Goal: Use online tool/utility: Utilize a website feature to perform a specific function

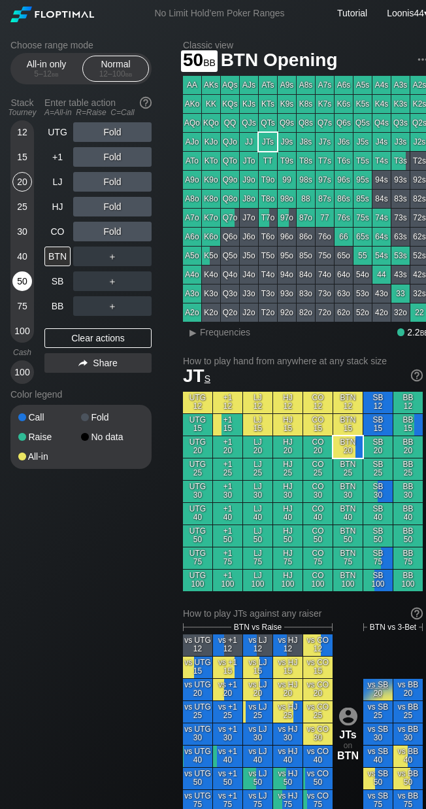
click at [23, 288] on div "50" at bounding box center [22, 281] width 20 height 20
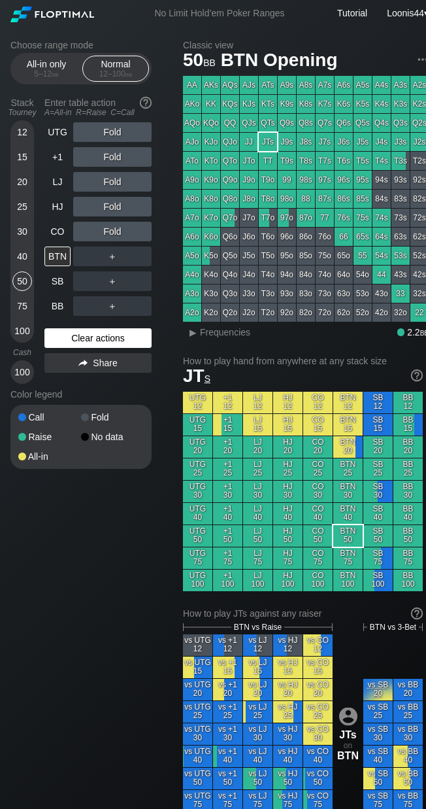
click at [84, 335] on div "Clear actions" at bounding box center [97, 338] width 107 height 20
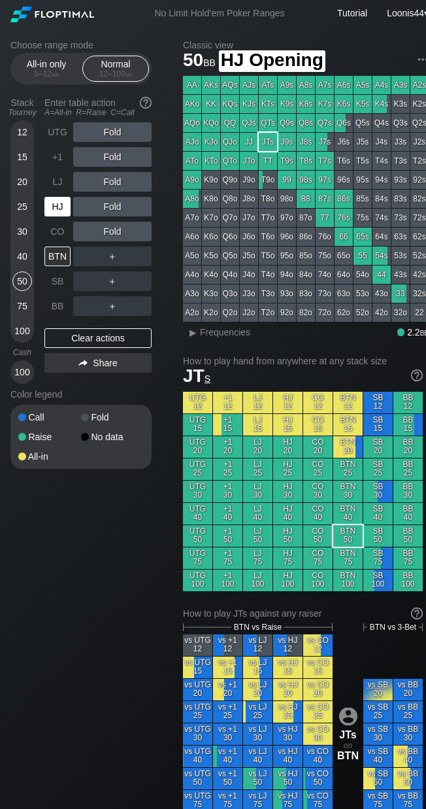
click at [63, 213] on div "HJ" at bounding box center [57, 207] width 26 height 20
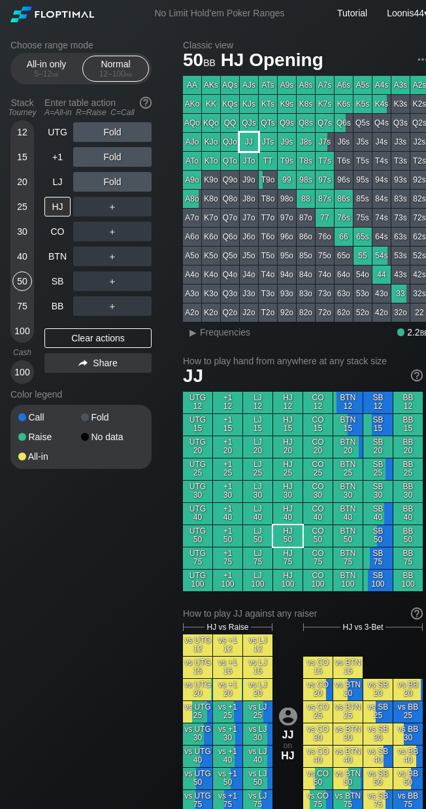
click at [253, 144] on div "JJ" at bounding box center [249, 142] width 18 height 18
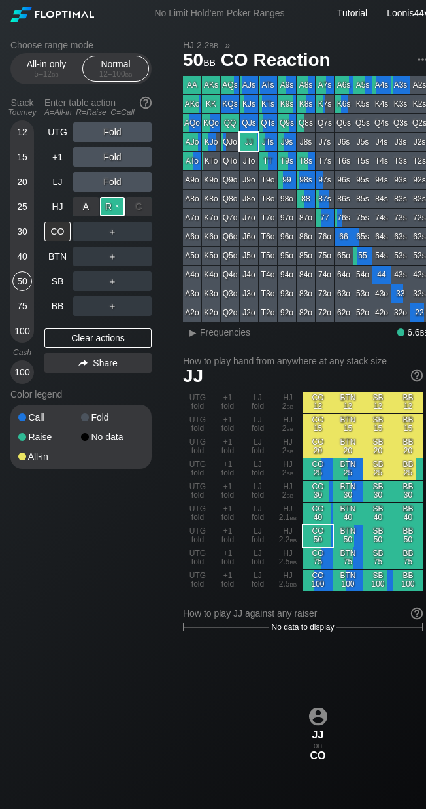
click at [118, 205] on div "R ✕" at bounding box center [112, 207] width 25 height 20
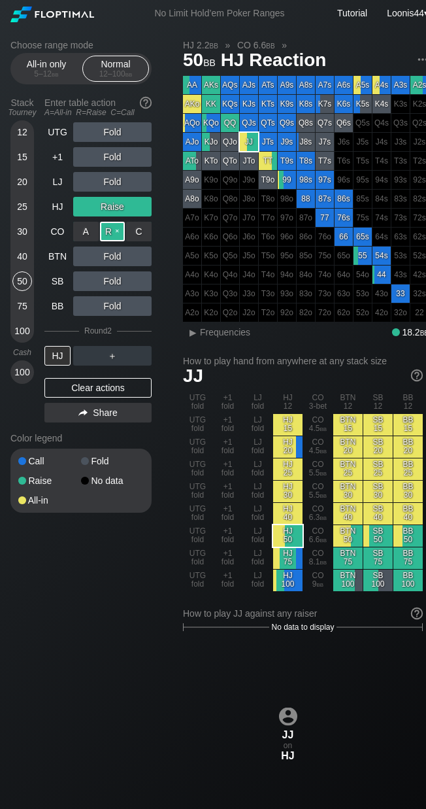
click at [110, 232] on div "R ✕" at bounding box center [112, 232] width 25 height 20
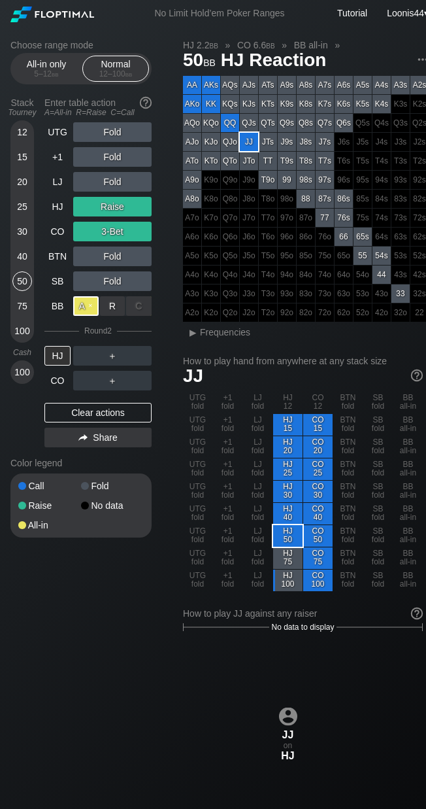
click at [91, 306] on div "A ✕" at bounding box center [85, 306] width 25 height 20
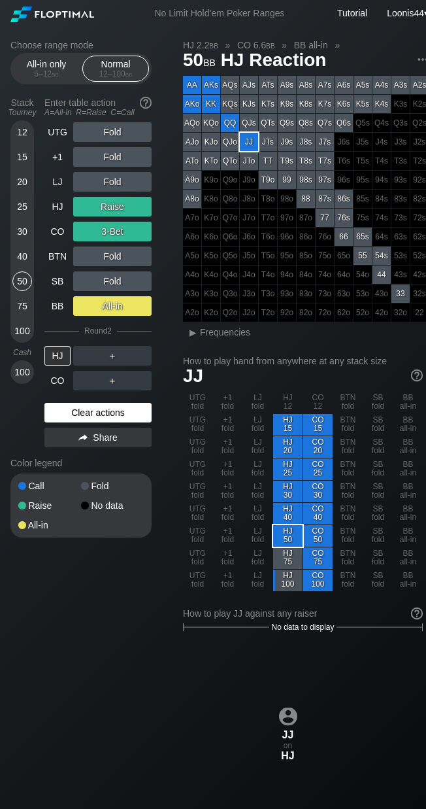
click at [112, 417] on div "Clear actions" at bounding box center [97, 413] width 107 height 20
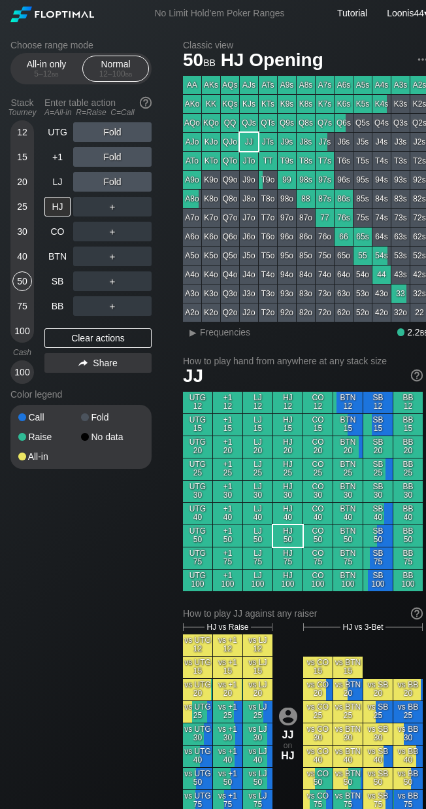
click at [24, 180] on div "20" at bounding box center [22, 182] width 20 height 20
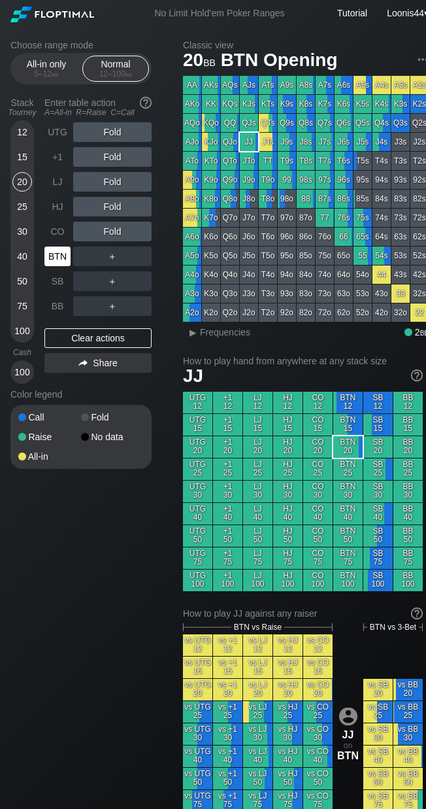
click at [60, 262] on div "BTN" at bounding box center [57, 256] width 26 height 20
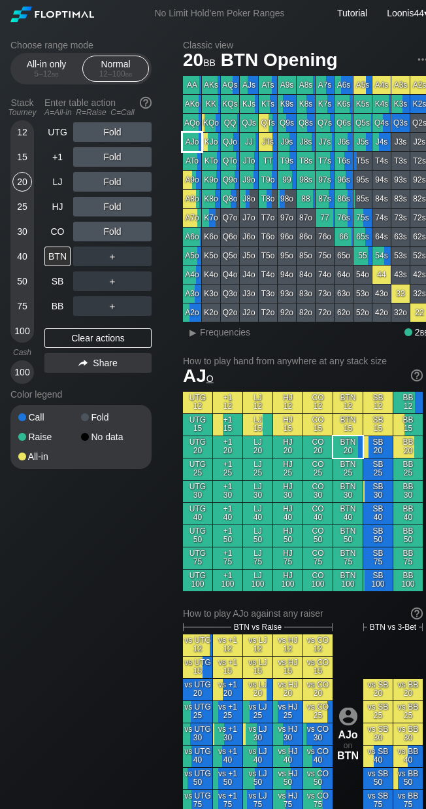
click at [197, 144] on div "AJo" at bounding box center [192, 142] width 18 height 18
drag, startPoint x: 74, startPoint y: 233, endPoint x: 107, endPoint y: 234, distance: 33.4
click at [107, 234] on div "R ✕" at bounding box center [112, 232] width 25 height 20
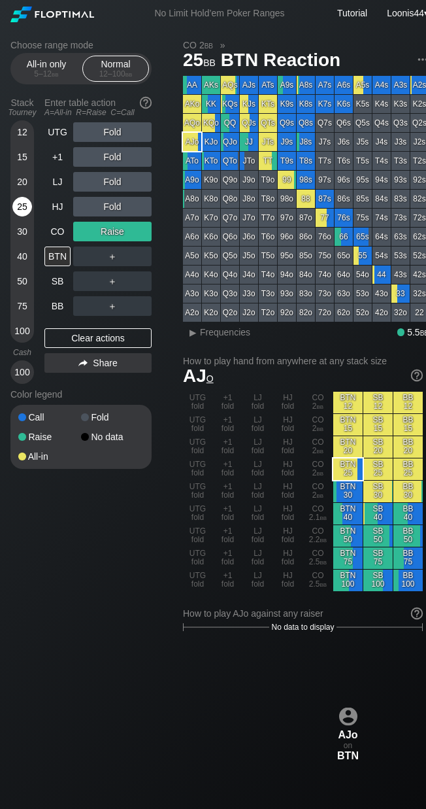
click at [23, 207] on div "25" at bounding box center [22, 207] width 20 height 20
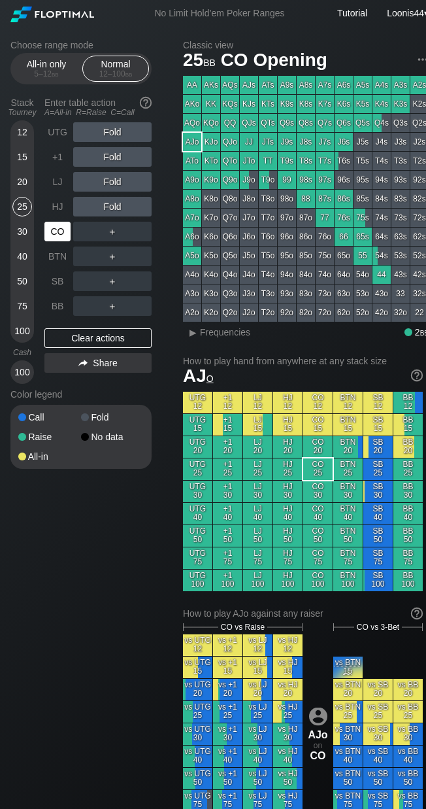
click at [49, 233] on div "CO" at bounding box center [57, 232] width 26 height 20
click at [169, 141] on div "Choose range mode All-in only 5 – 12 bb Normal 12 – 100 bb Stack Tourney Enter …" at bounding box center [91, 263] width 162 height 446
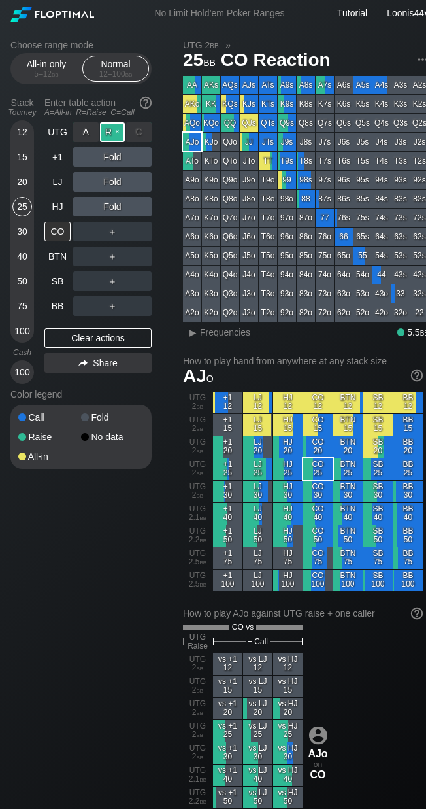
click at [107, 130] on div "R ✕" at bounding box center [112, 132] width 25 height 20
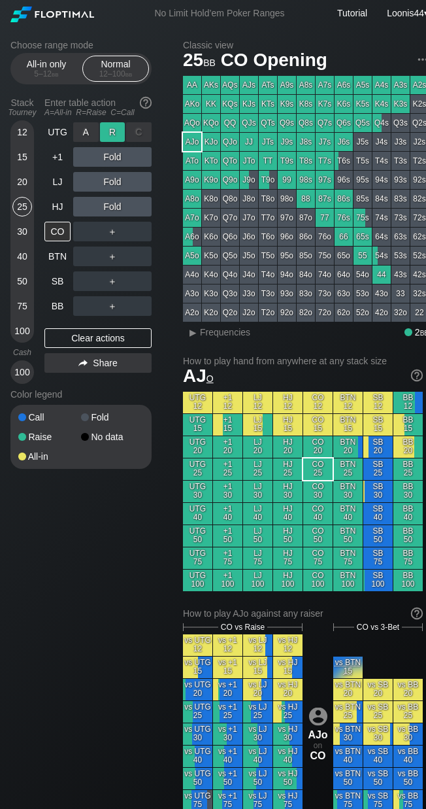
click at [107, 130] on div "R ✕" at bounding box center [112, 132] width 25 height 20
drag, startPoint x: 75, startPoint y: 178, endPoint x: 111, endPoint y: 182, distance: 36.9
click at [111, 182] on div "R ✕" at bounding box center [112, 182] width 25 height 20
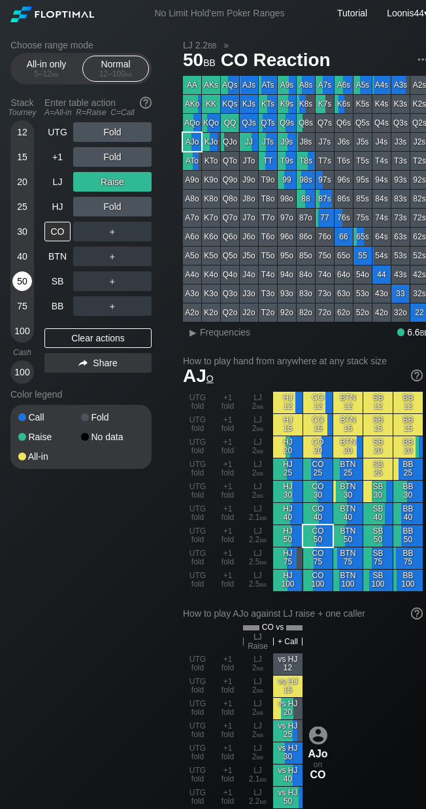
click at [20, 278] on div "50" at bounding box center [22, 281] width 20 height 20
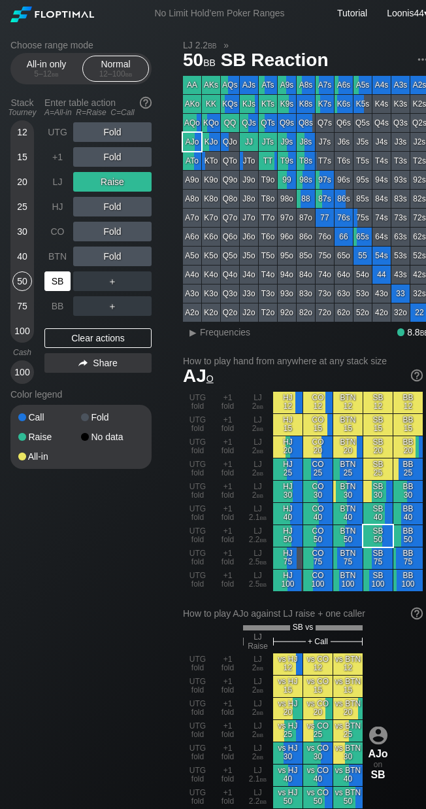
click at [54, 280] on div "SB" at bounding box center [57, 281] width 26 height 20
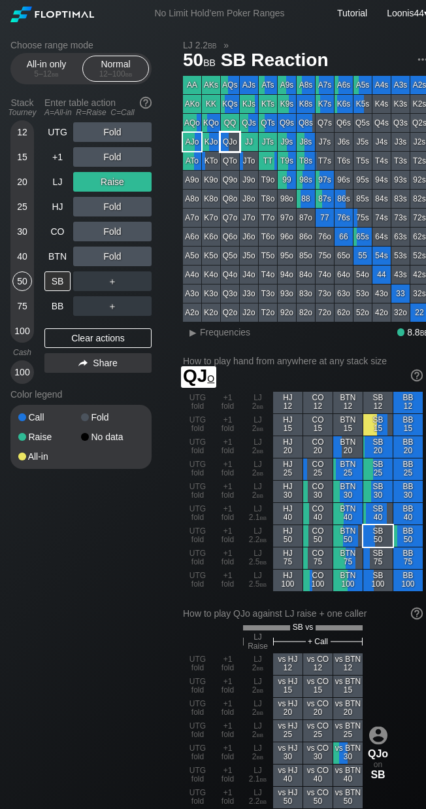
click at [232, 149] on div "QJo" at bounding box center [230, 142] width 18 height 18
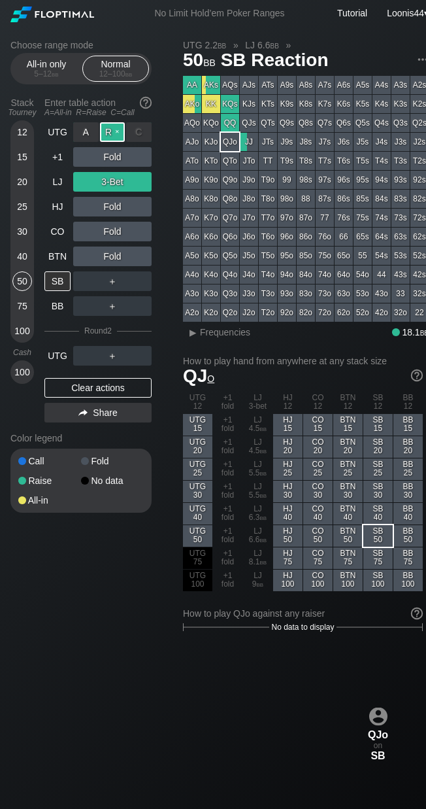
click at [113, 136] on div "R ✕" at bounding box center [112, 132] width 25 height 20
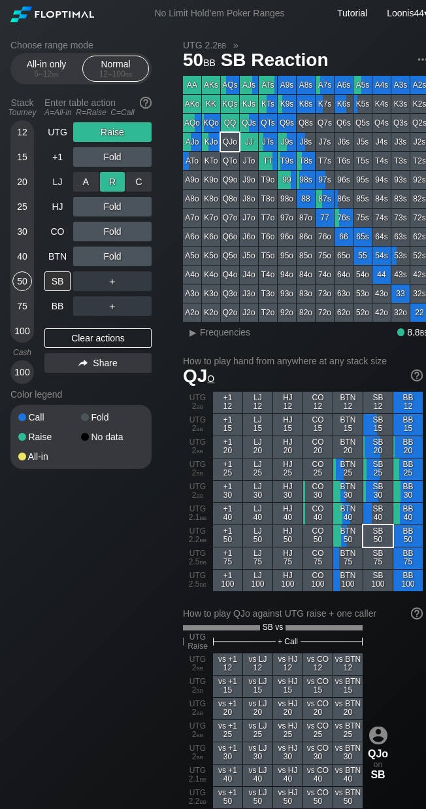
click at [110, 188] on div "R ✕" at bounding box center [112, 182] width 25 height 20
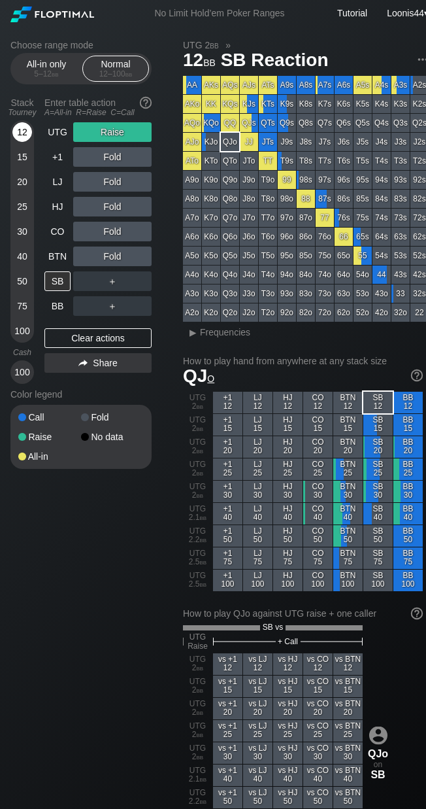
click at [22, 128] on div "12" at bounding box center [22, 132] width 20 height 20
click at [97, 329] on div "Clear actions" at bounding box center [97, 338] width 107 height 20
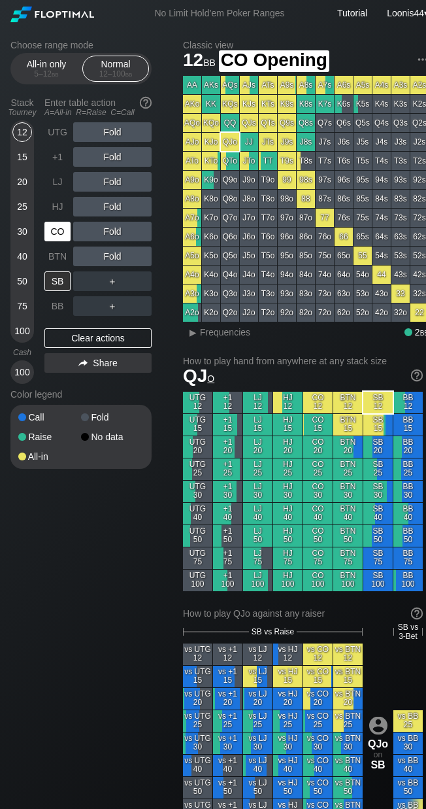
click at [60, 233] on div "CO" at bounding box center [57, 232] width 26 height 20
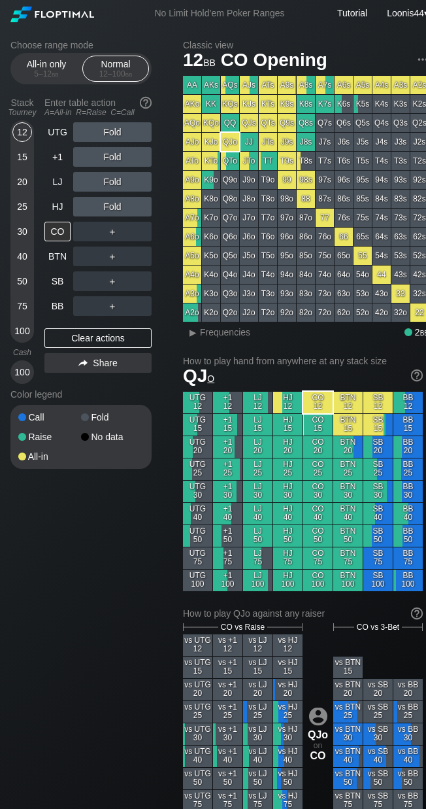
click at [27, 184] on div "20" at bounding box center [22, 182] width 20 height 20
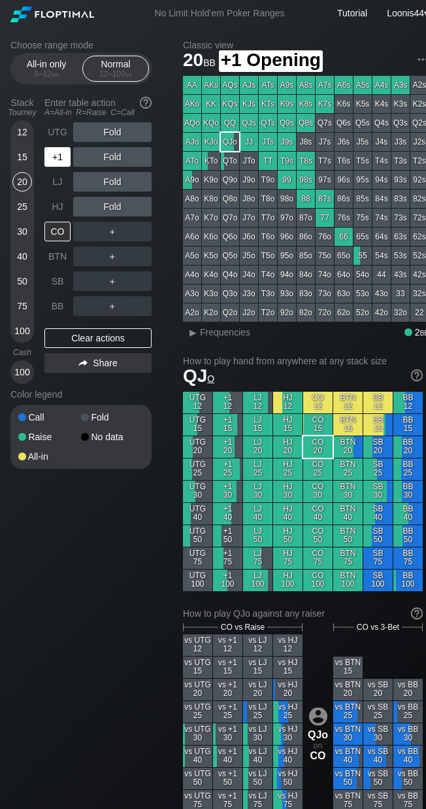
click at [61, 154] on div "+1" at bounding box center [57, 157] width 26 height 20
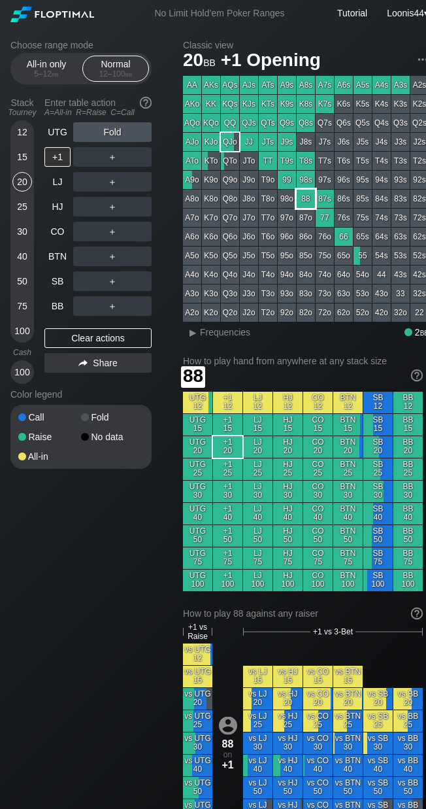
click at [301, 199] on div "88" at bounding box center [306, 199] width 18 height 18
drag, startPoint x: 163, startPoint y: 163, endPoint x: 150, endPoint y: 158, distance: 13.8
click at [163, 163] on div "Choose range mode All-in only 5 – 12 bb Normal 12 – 100 bb Stack Tourney Enter …" at bounding box center [91, 263] width 162 height 446
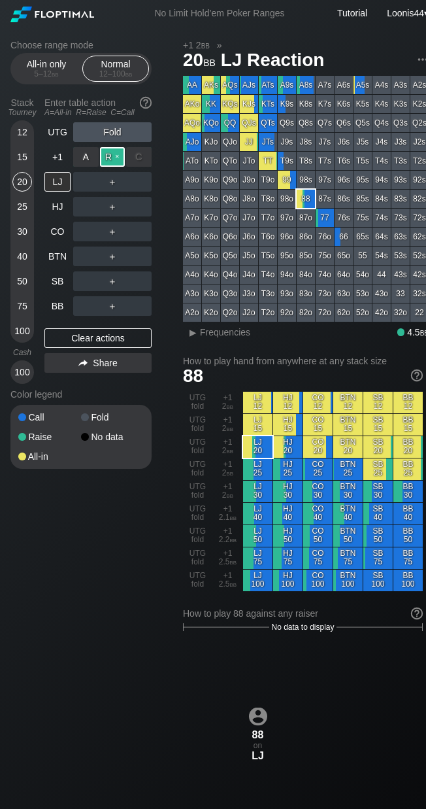
click at [118, 158] on div "R ✕" at bounding box center [112, 157] width 25 height 20
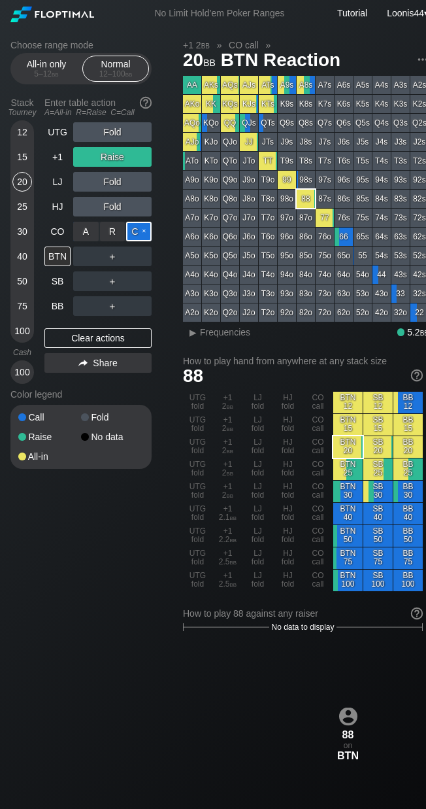
click at [135, 231] on div "C ✕" at bounding box center [138, 232] width 25 height 20
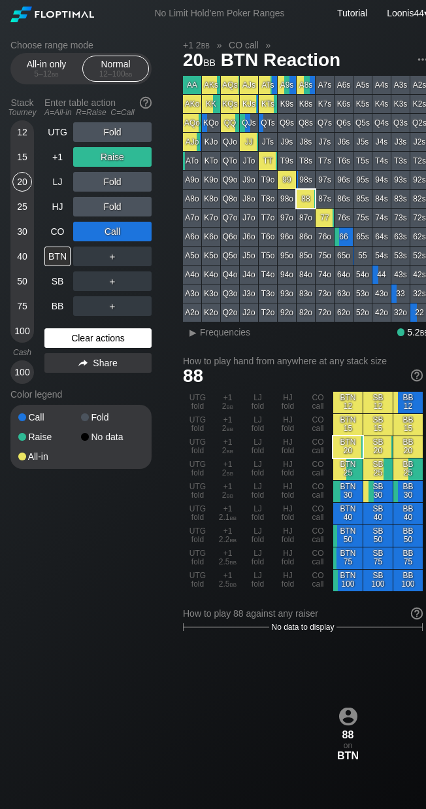
click at [109, 339] on div "Clear actions" at bounding box center [97, 338] width 107 height 20
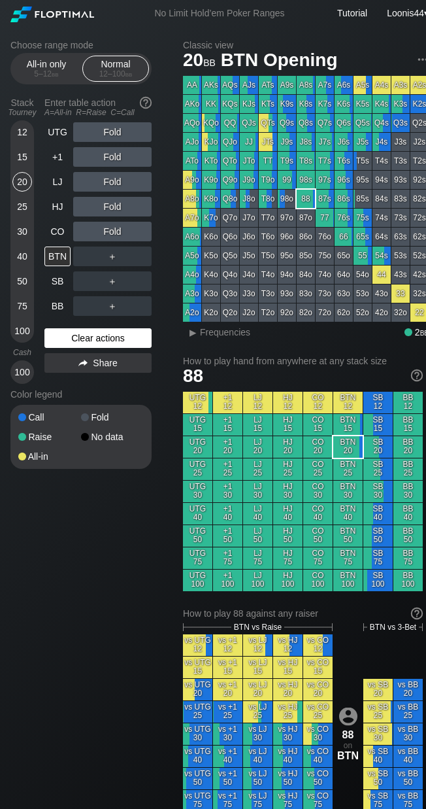
click at [136, 339] on div "Clear actions" at bounding box center [97, 338] width 107 height 20
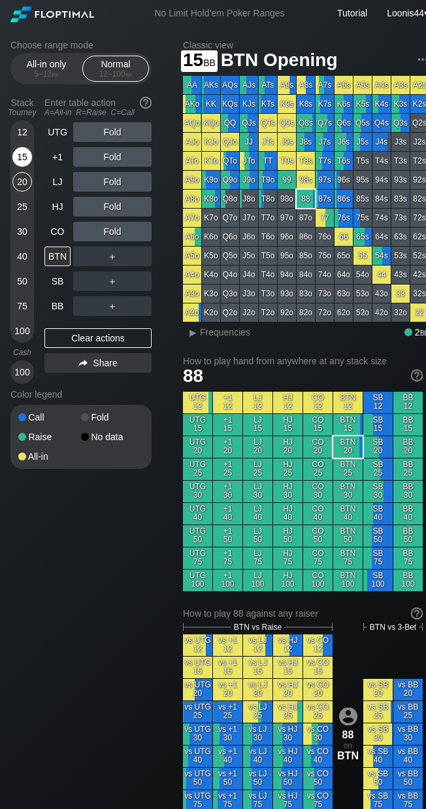
click at [25, 151] on div "15" at bounding box center [22, 157] width 20 height 20
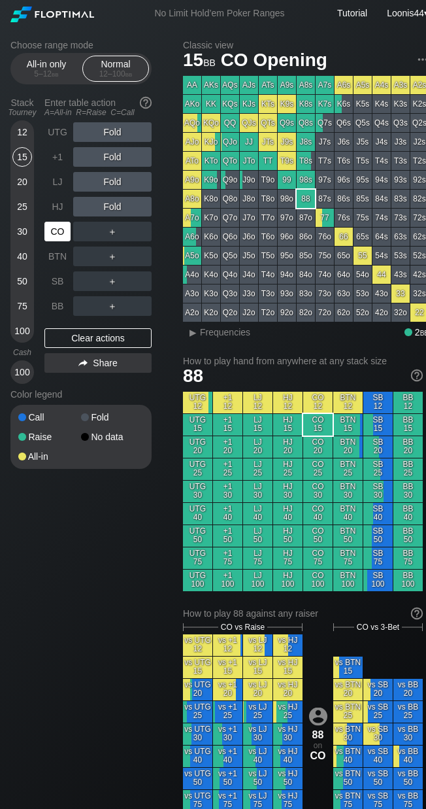
click at [57, 220] on div "CO" at bounding box center [58, 231] width 29 height 25
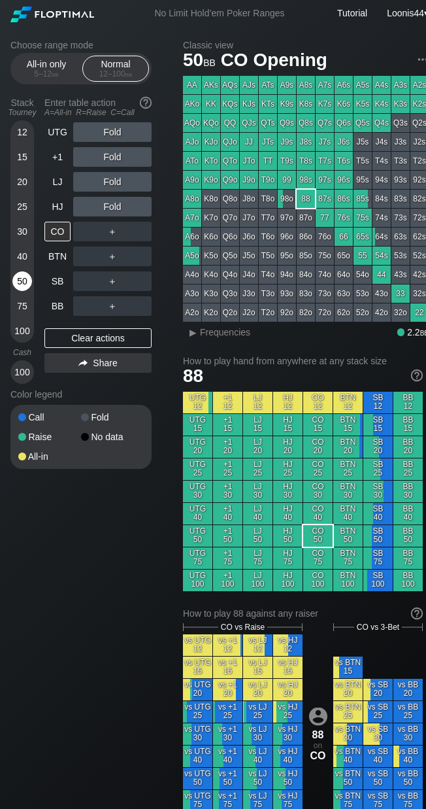
click at [25, 287] on div "50" at bounding box center [22, 281] width 20 height 20
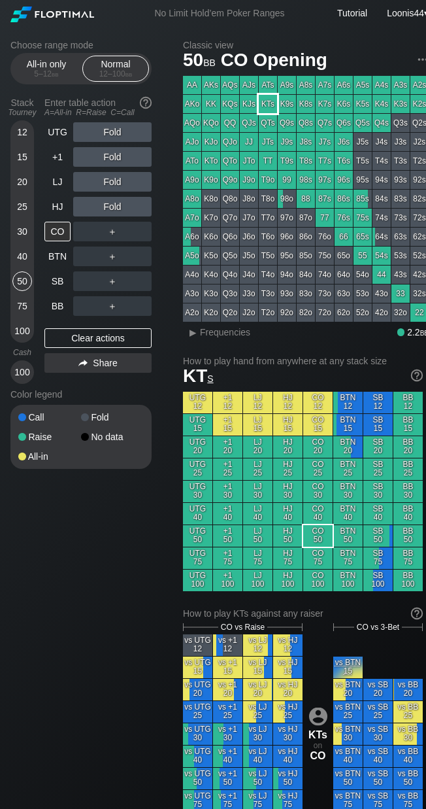
click at [271, 109] on div "KTs" at bounding box center [268, 104] width 18 height 18
click at [112, 210] on div "R ✕" at bounding box center [112, 207] width 25 height 20
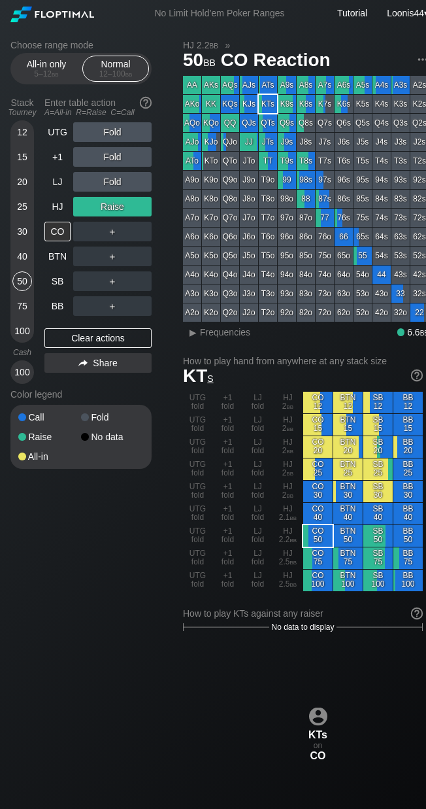
click at [158, 234] on div "Choose range mode All-in only 5 – 12 bb Normal 12 – 100 bb Stack Tourney Enter …" at bounding box center [91, 263] width 162 height 446
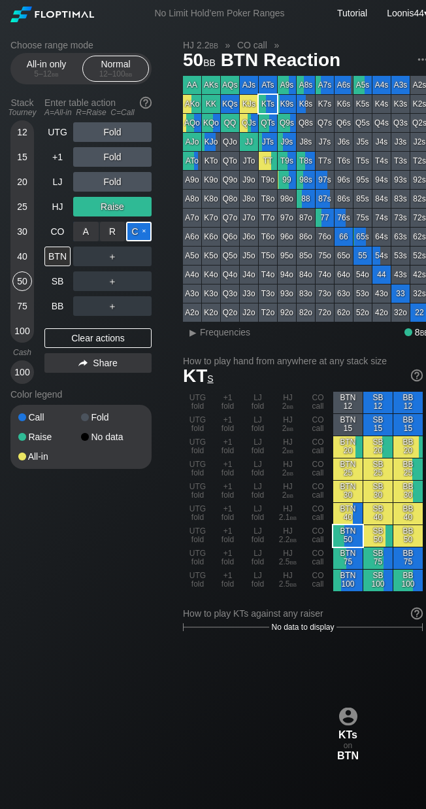
click at [133, 230] on div "C ✕" at bounding box center [138, 232] width 25 height 20
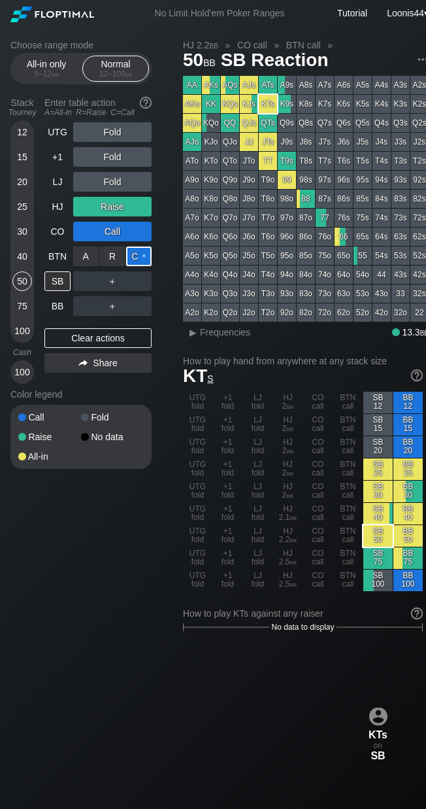
click at [134, 258] on div "C ✕" at bounding box center [138, 256] width 25 height 20
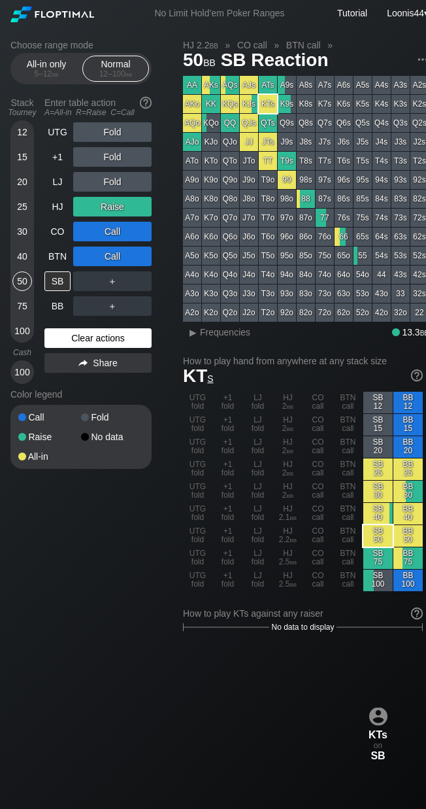
click at [127, 342] on div "Clear actions" at bounding box center [97, 338] width 107 height 20
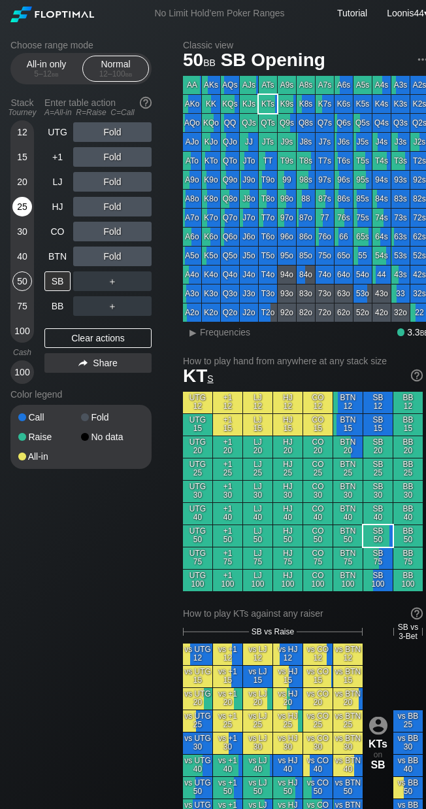
click at [29, 208] on div "25" at bounding box center [22, 207] width 20 height 20
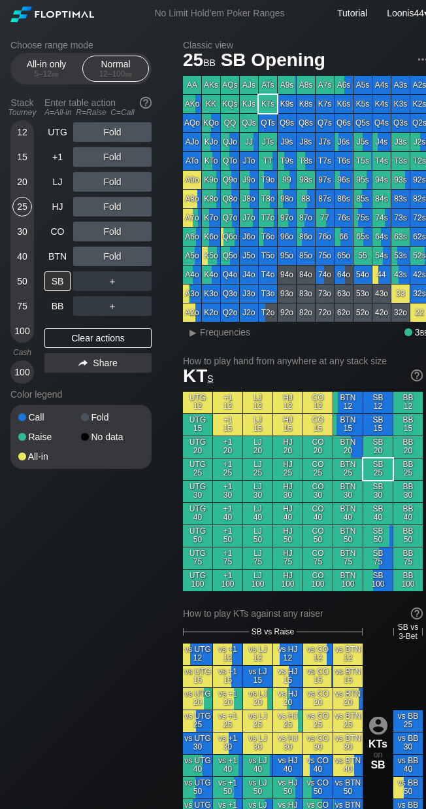
click at [22, 133] on div "12" at bounding box center [22, 132] width 20 height 20
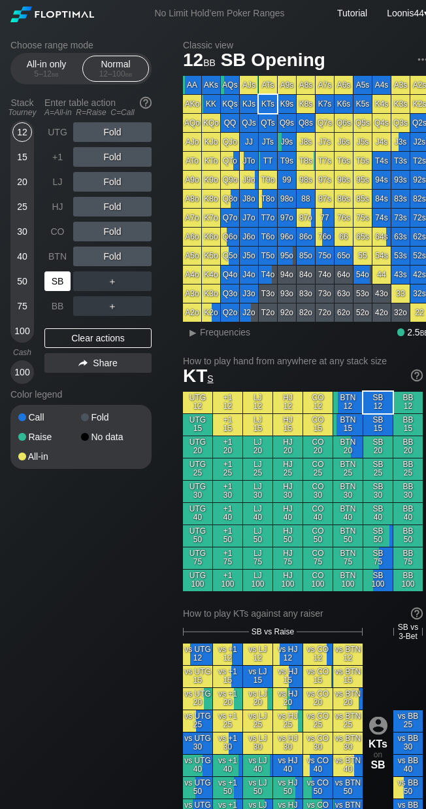
click at [58, 283] on div "SB" at bounding box center [57, 281] width 26 height 20
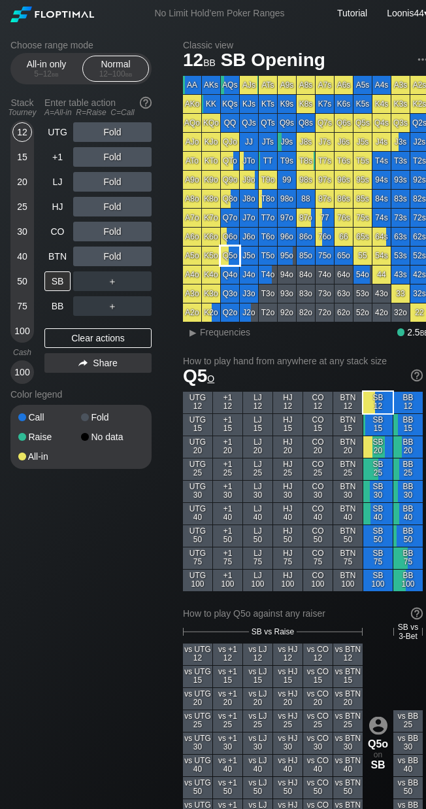
click at [231, 256] on div "Q5o" at bounding box center [230, 255] width 18 height 18
click at [166, 259] on div "Choose range mode All-in only 5 – 12 bb Normal 12 – 100 bb Stack Tourney Enter …" at bounding box center [91, 263] width 162 height 446
click at [120, 261] on div "R ✕" at bounding box center [112, 256] width 25 height 20
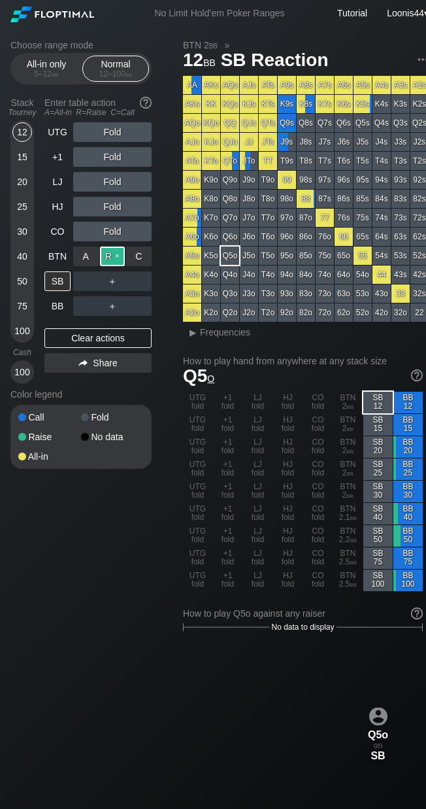
click at [120, 258] on div "R ✕" at bounding box center [112, 256] width 25 height 20
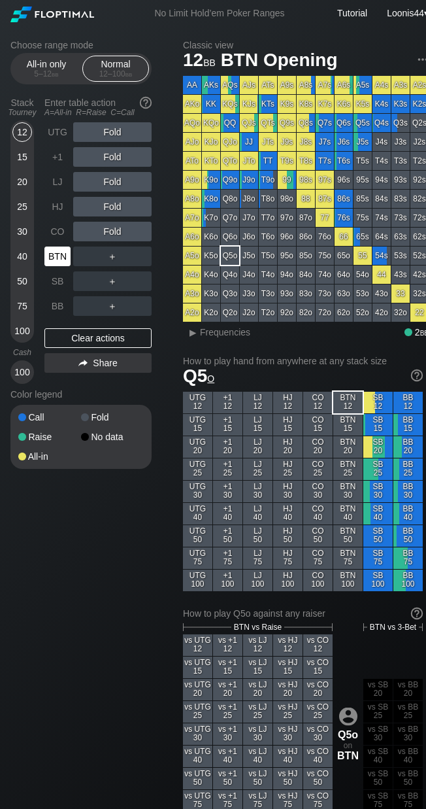
click at [57, 254] on div "BTN" at bounding box center [57, 256] width 26 height 20
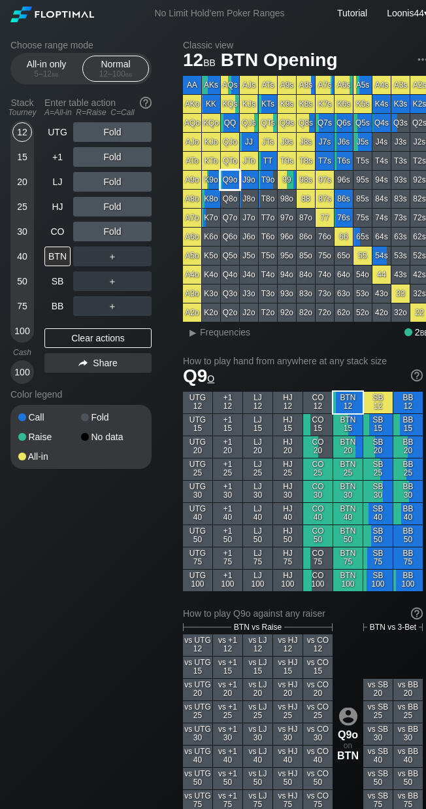
click at [237, 182] on div "Q9o" at bounding box center [230, 180] width 18 height 18
click at [367, 40] on h2 "Classic view" at bounding box center [306, 45] width 246 height 10
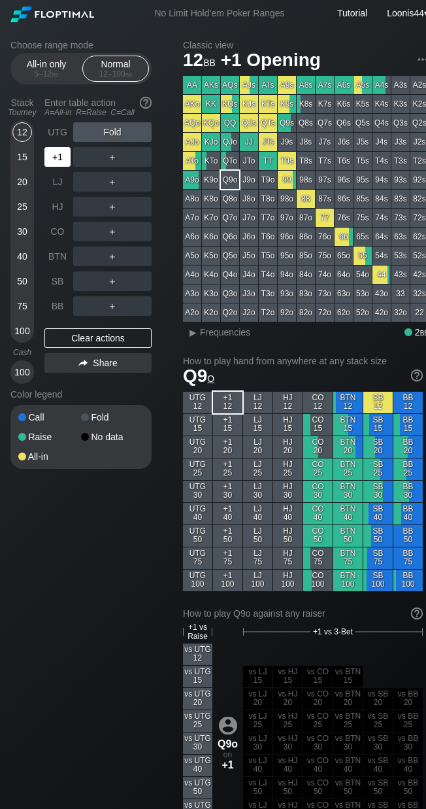
click at [56, 154] on div "+1" at bounding box center [57, 157] width 26 height 20
click at [147, 394] on div "Color legend" at bounding box center [80, 394] width 141 height 21
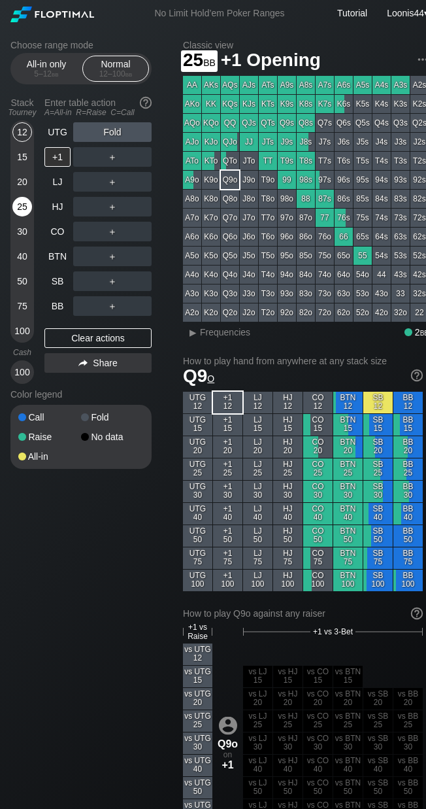
click at [22, 210] on div "25" at bounding box center [22, 207] width 20 height 20
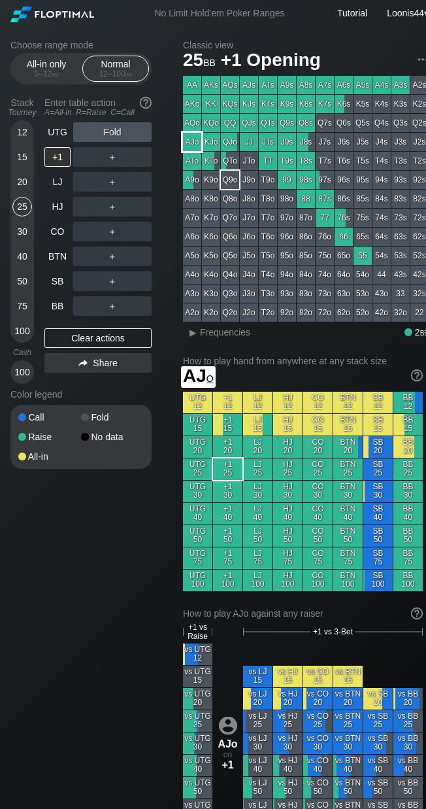
click at [192, 144] on div "AJo" at bounding box center [192, 142] width 18 height 18
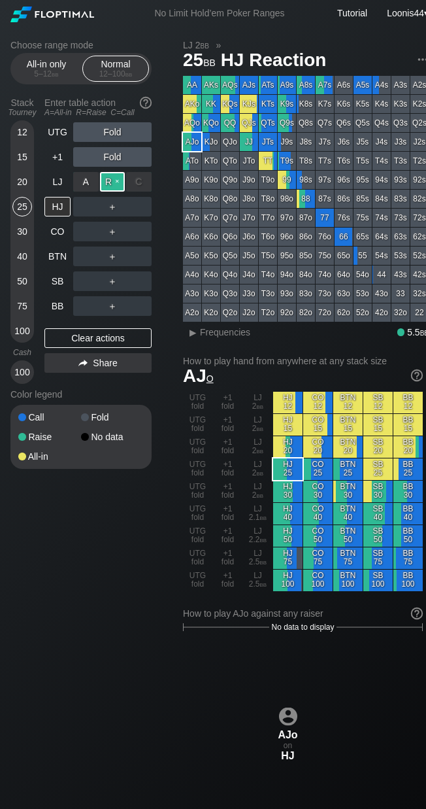
click at [108, 182] on div "R ✕" at bounding box center [112, 182] width 25 height 20
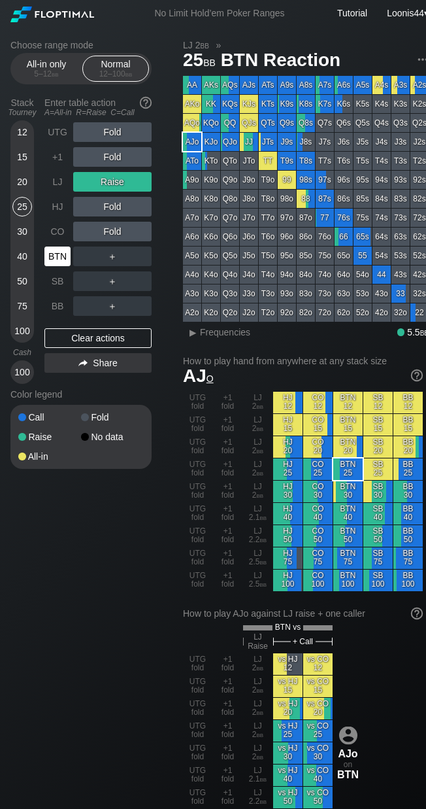
click at [58, 259] on div "BTN" at bounding box center [57, 256] width 26 height 20
click at [157, 248] on div "Choose range mode All-in only 5 – 12 bb Normal 12 – 100 bb Stack Tourney Enter …" at bounding box center [91, 263] width 162 height 446
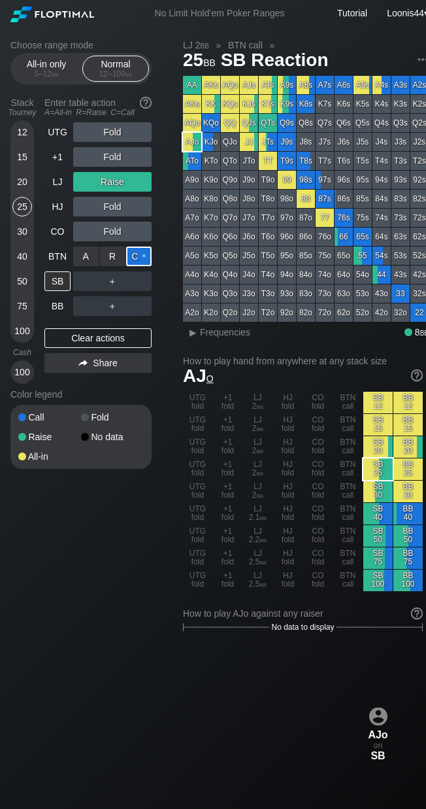
click at [138, 256] on div "C ✕" at bounding box center [138, 256] width 25 height 20
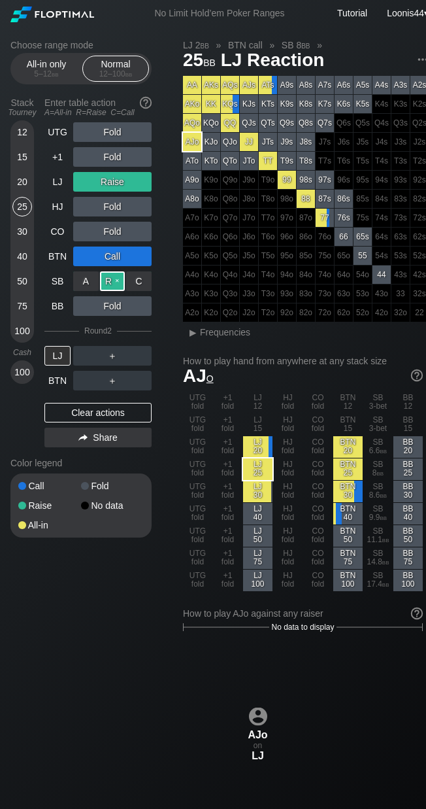
click at [116, 286] on div "R ✕" at bounding box center [112, 281] width 25 height 20
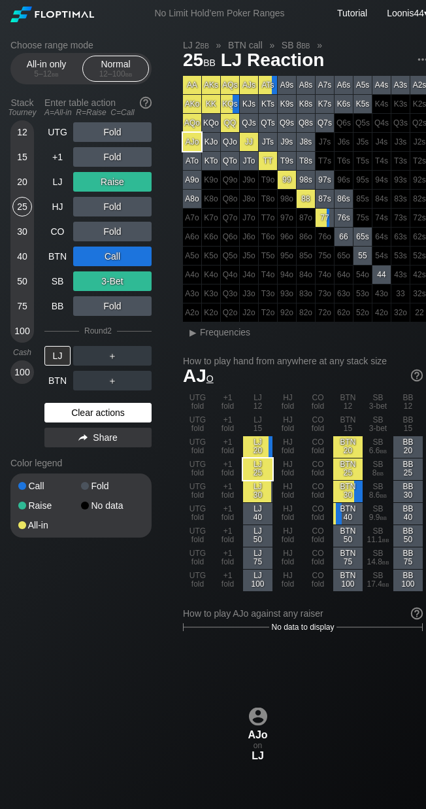
click at [115, 407] on div "Clear actions" at bounding box center [97, 413] width 107 height 20
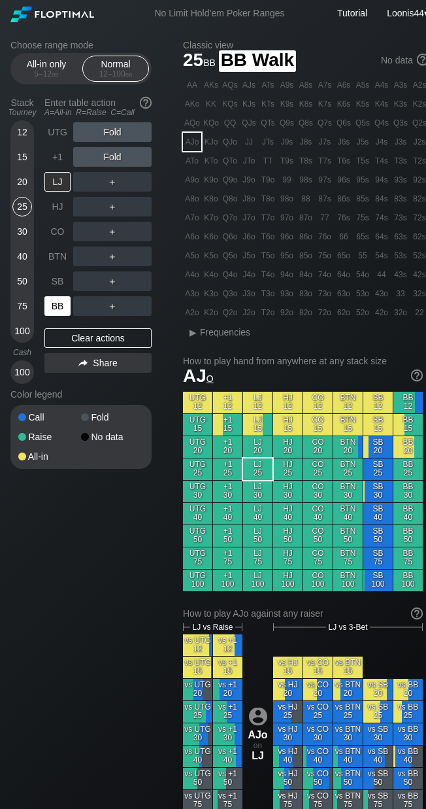
click at [63, 309] on div "BB" at bounding box center [57, 306] width 26 height 20
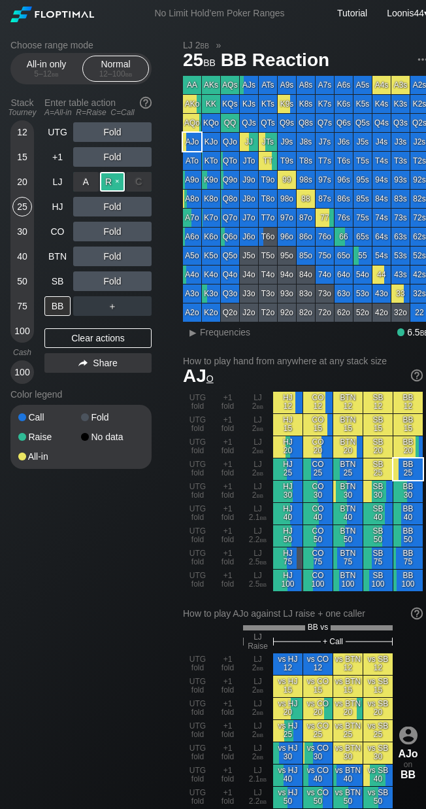
click at [116, 178] on div "R ✕" at bounding box center [112, 182] width 25 height 20
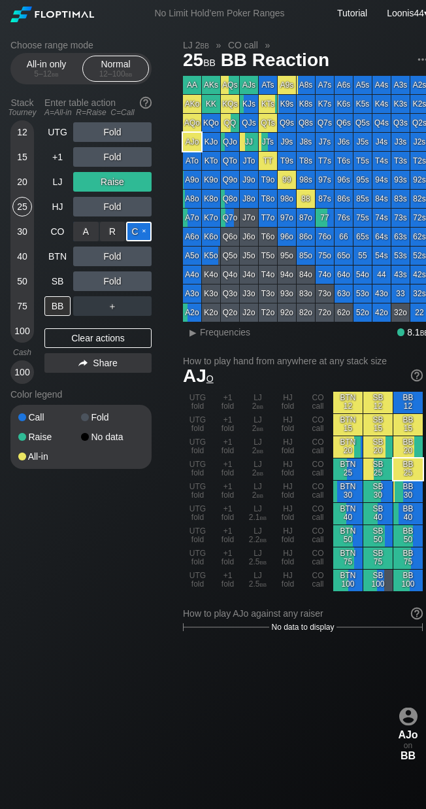
click at [131, 229] on div "C ✕" at bounding box center [138, 232] width 25 height 20
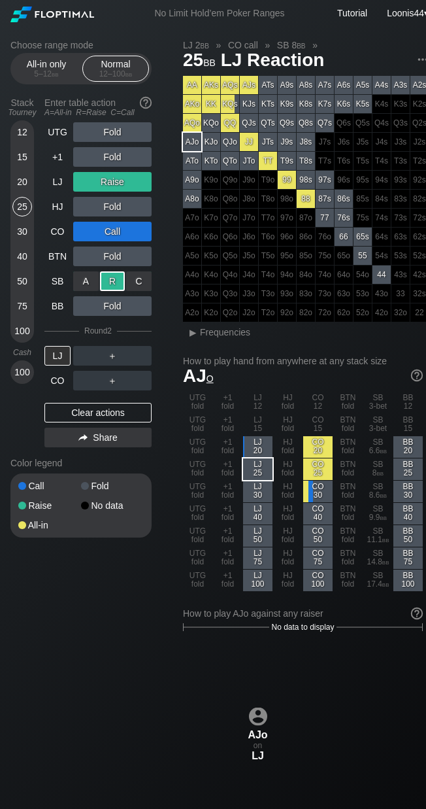
click at [118, 278] on div "R ✕" at bounding box center [112, 281] width 25 height 20
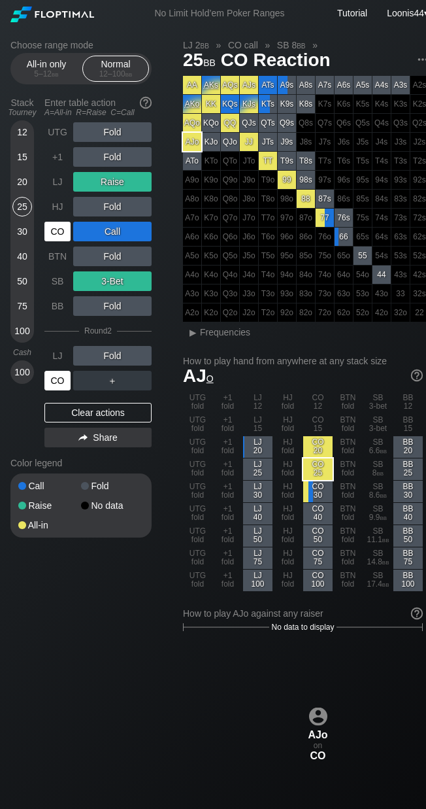
click at [56, 374] on div "CO" at bounding box center [57, 381] width 26 height 20
